Goal: Check status: Check status

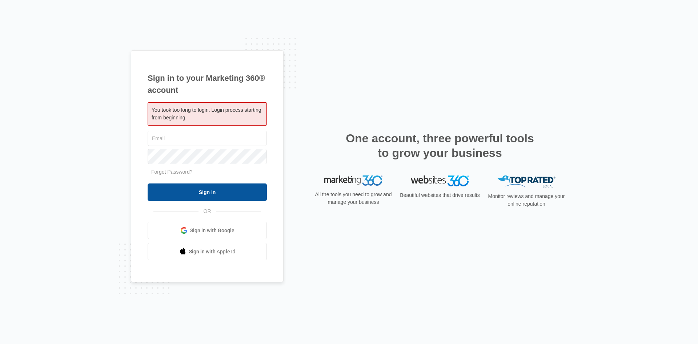
type input "lniswonger@ccaglobal.com"
click at [242, 196] on input "Sign In" at bounding box center [207, 191] width 119 height 17
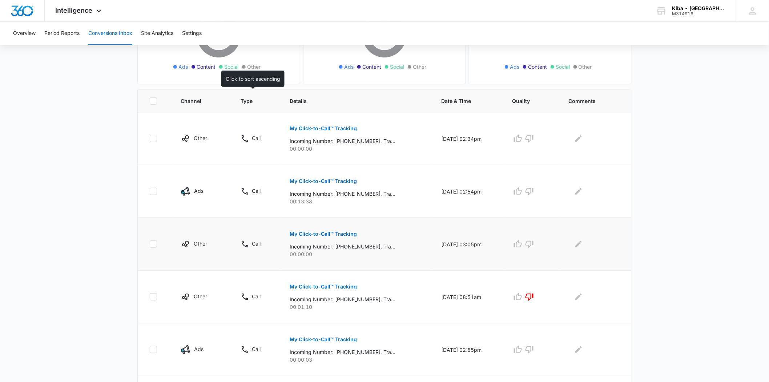
scroll to position [121, 0]
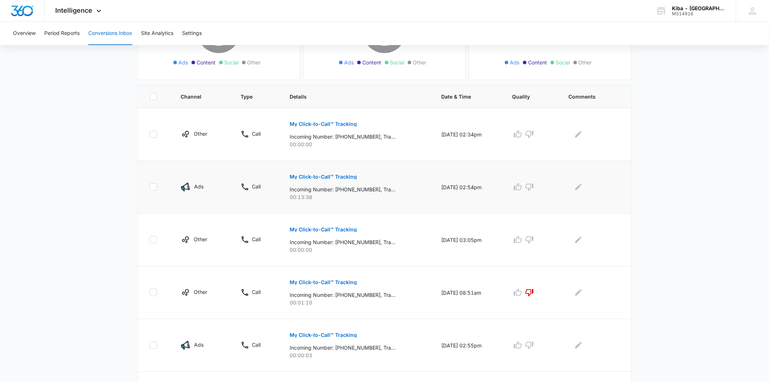
click at [304, 176] on p "My Click-to-Call™ Tracking" at bounding box center [323, 176] width 67 height 5
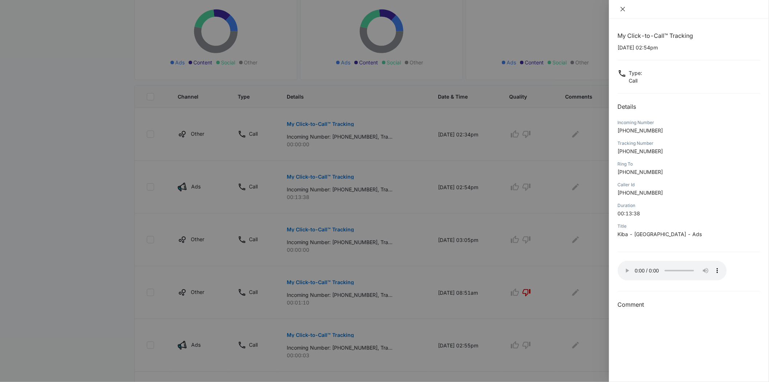
click at [621, 8] on icon "close" at bounding box center [623, 9] width 6 height 6
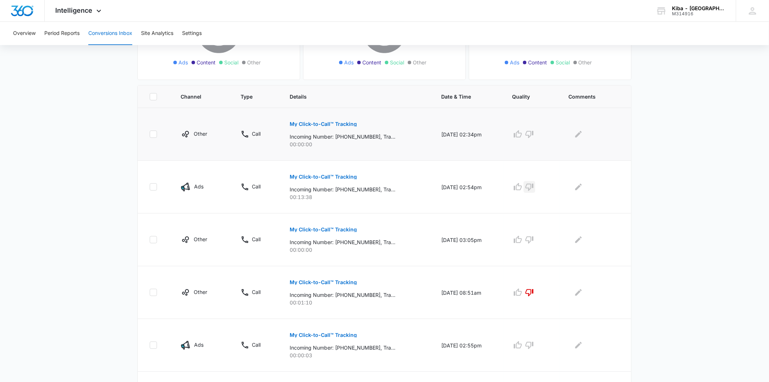
drag, startPoint x: 533, startPoint y: 187, endPoint x: 573, endPoint y: 117, distance: 80.3
click at [533, 186] on icon "button" at bounding box center [529, 187] width 9 height 9
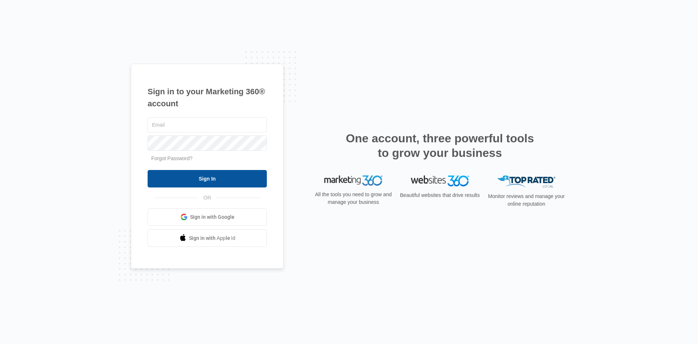
type input "[EMAIL_ADDRESS][DOMAIN_NAME]"
click at [201, 176] on input "Sign In" at bounding box center [207, 178] width 119 height 17
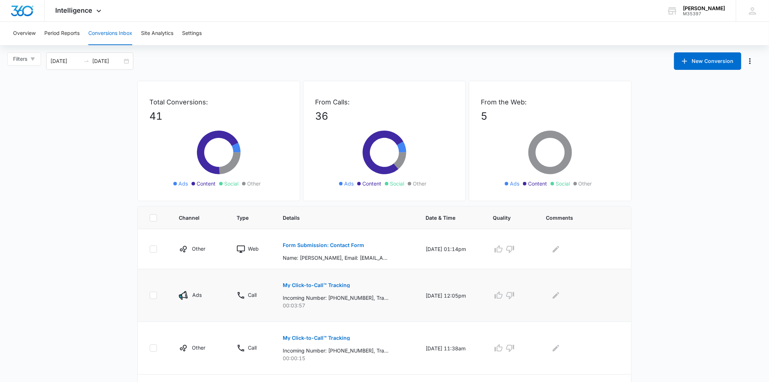
click at [308, 284] on p "My Click-to-Call™ Tracking" at bounding box center [316, 285] width 67 height 5
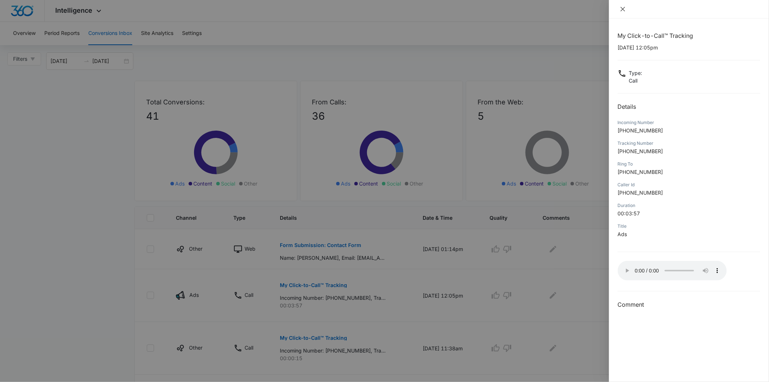
click at [622, 9] on icon "close" at bounding box center [623, 9] width 6 height 6
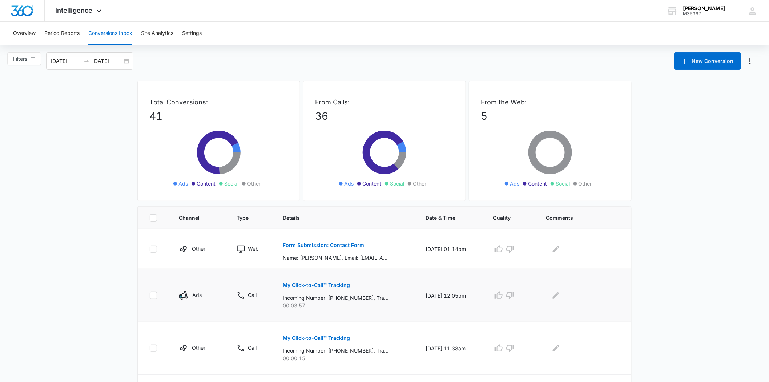
click at [322, 284] on p "My Click-to-Call™ Tracking" at bounding box center [316, 285] width 67 height 5
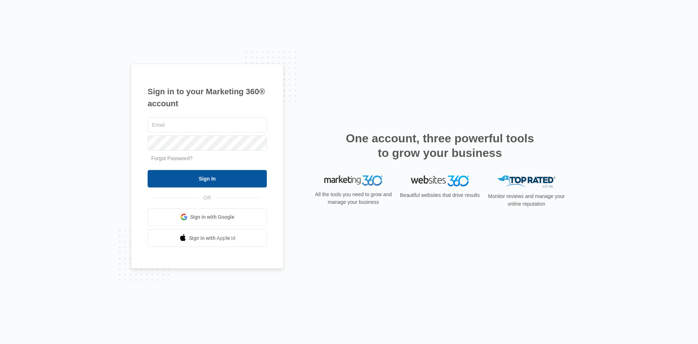
type input "[EMAIL_ADDRESS][DOMAIN_NAME]"
click at [216, 182] on input "Sign In" at bounding box center [207, 178] width 119 height 17
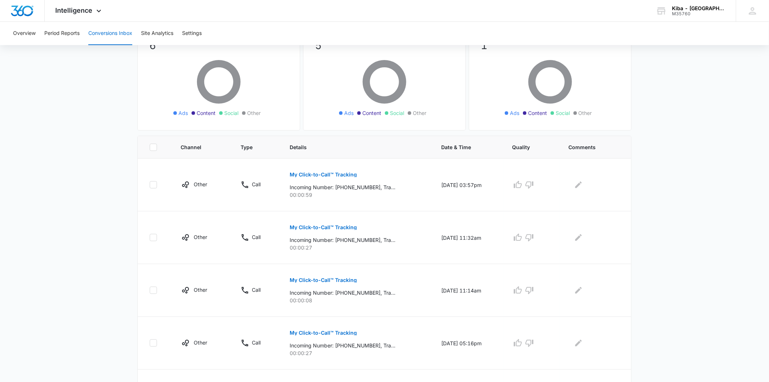
scroll to position [81, 0]
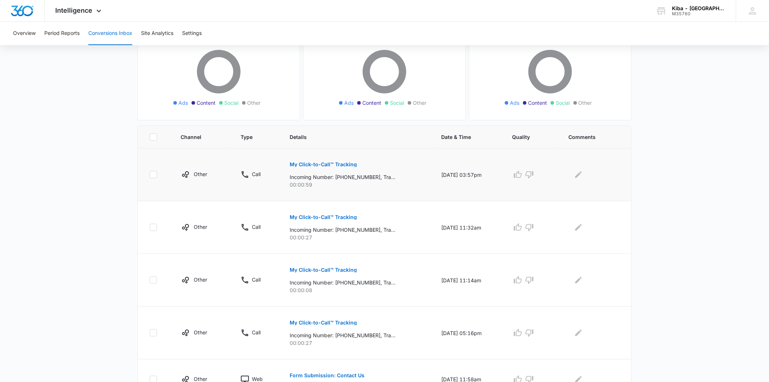
click at [320, 163] on p "My Click-to-Call™ Tracking" at bounding box center [323, 164] width 67 height 5
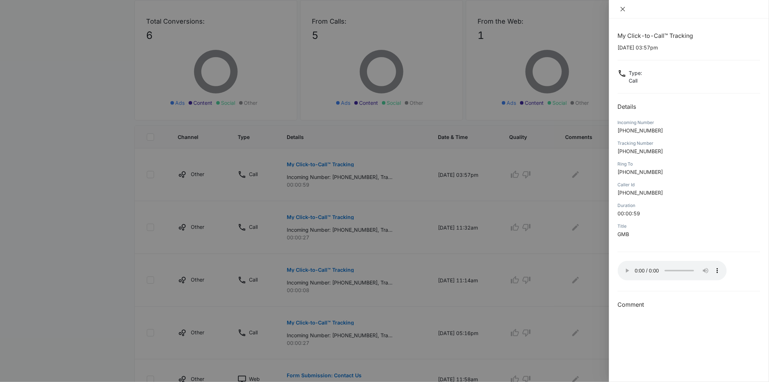
click at [621, 8] on icon "close" at bounding box center [623, 9] width 6 height 6
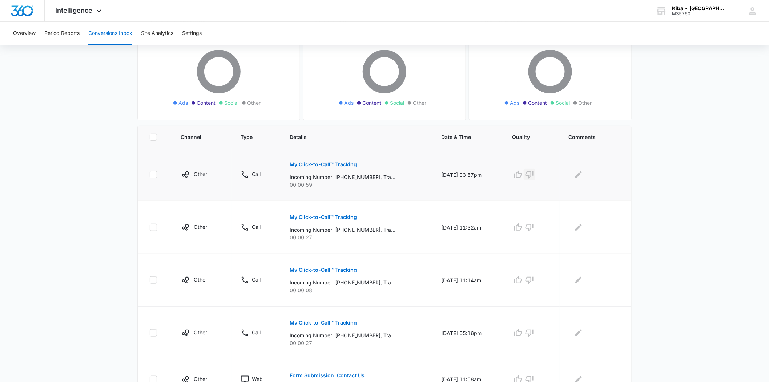
click at [534, 172] on icon "button" at bounding box center [530, 174] width 8 height 7
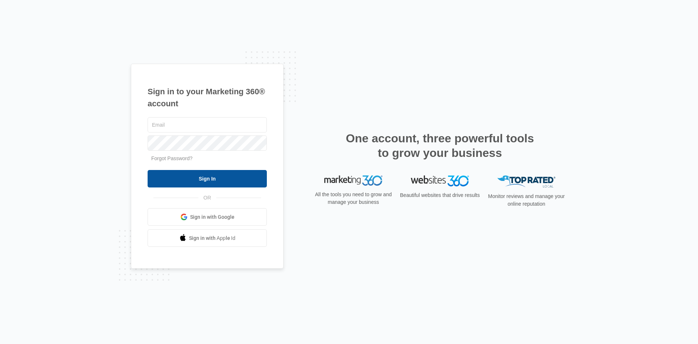
type input "[EMAIL_ADDRESS][DOMAIN_NAME]"
click at [201, 178] on input "Sign In" at bounding box center [207, 178] width 119 height 17
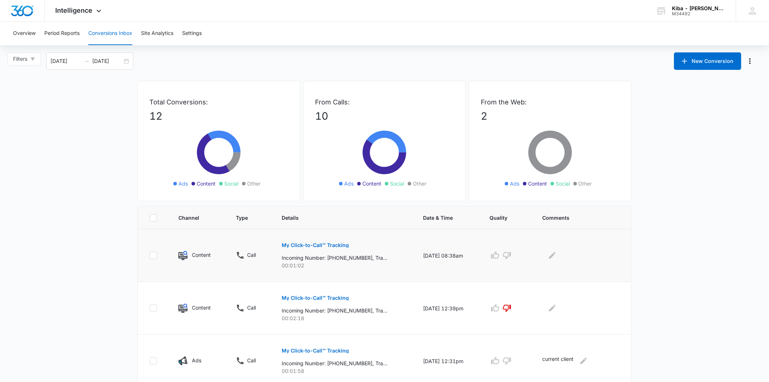
click at [315, 244] on p "My Click-to-Call™ Tracking" at bounding box center [315, 245] width 67 height 5
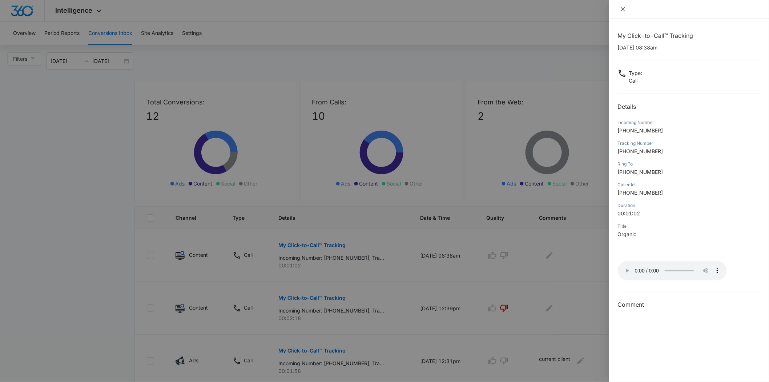
click at [621, 7] on icon "close" at bounding box center [623, 9] width 6 height 6
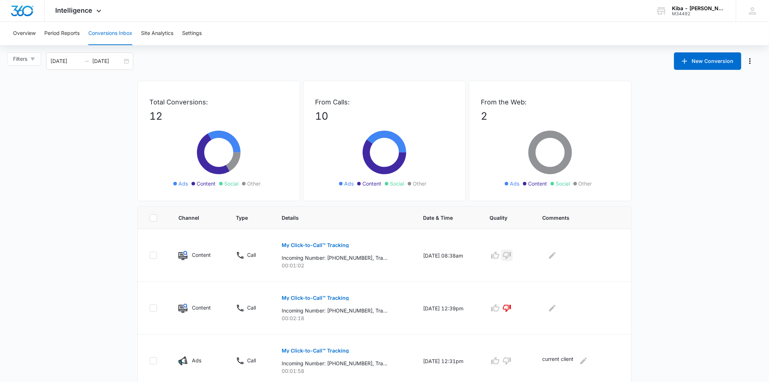
drag, startPoint x: 511, startPoint y: 253, endPoint x: 524, endPoint y: 223, distance: 33.2
click at [512, 253] on icon "button" at bounding box center [507, 255] width 9 height 9
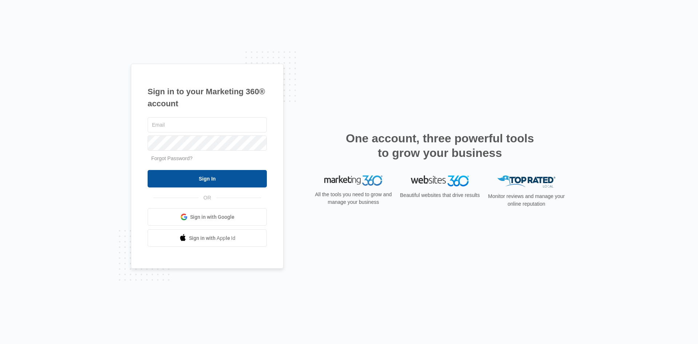
type input "[EMAIL_ADDRESS][DOMAIN_NAME]"
click at [215, 177] on input "Sign In" at bounding box center [207, 178] width 119 height 17
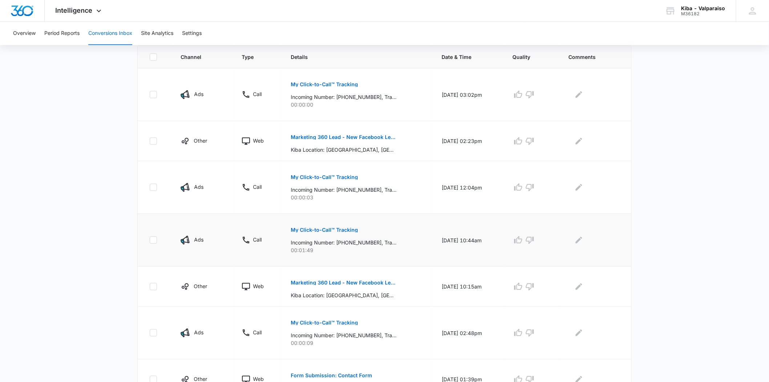
scroll to position [161, 0]
click at [329, 228] on p "My Click-to-Call™ Tracking" at bounding box center [324, 229] width 67 height 5
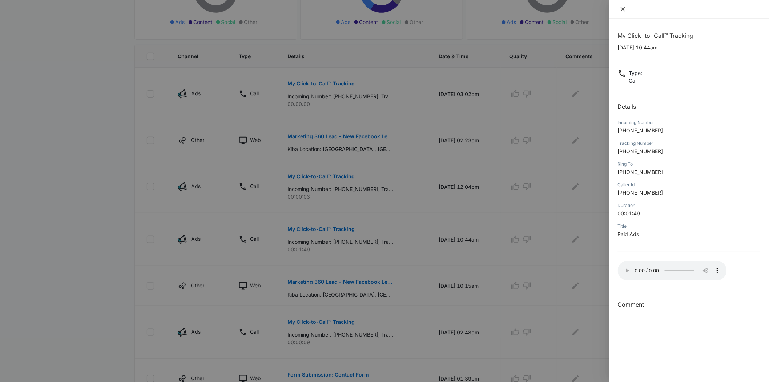
click at [622, 8] on icon "close" at bounding box center [623, 9] width 6 height 6
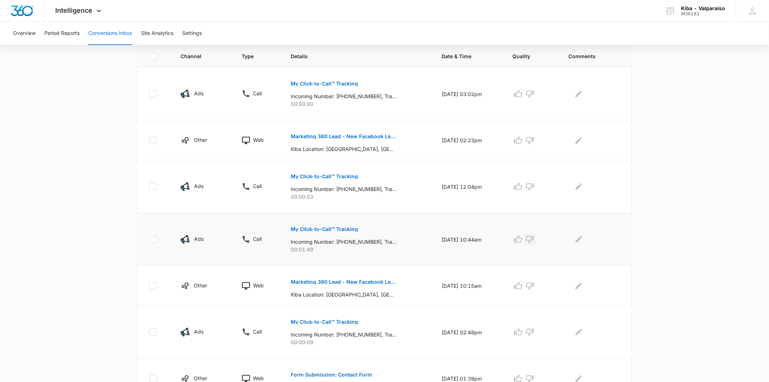
click at [535, 238] on icon "button" at bounding box center [530, 239] width 9 height 9
click at [535, 92] on icon "button" at bounding box center [530, 93] width 9 height 9
